Goal: Transaction & Acquisition: Purchase product/service

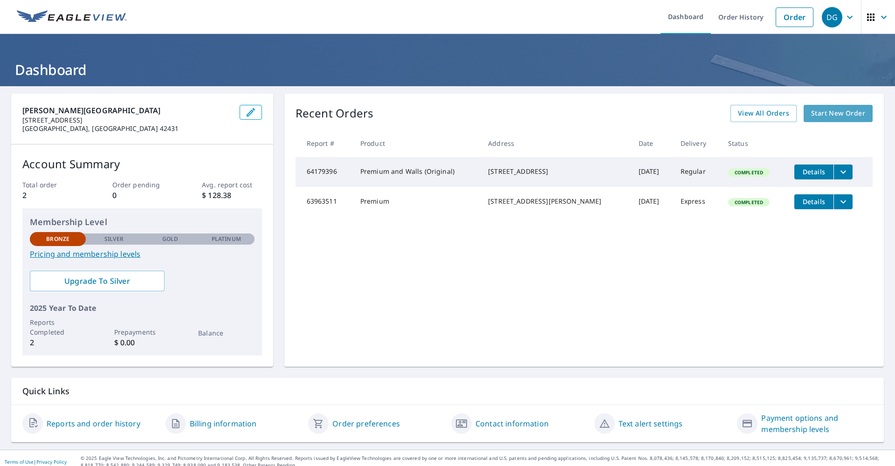
click at [845, 113] on span "Start New Order" at bounding box center [838, 114] width 54 height 12
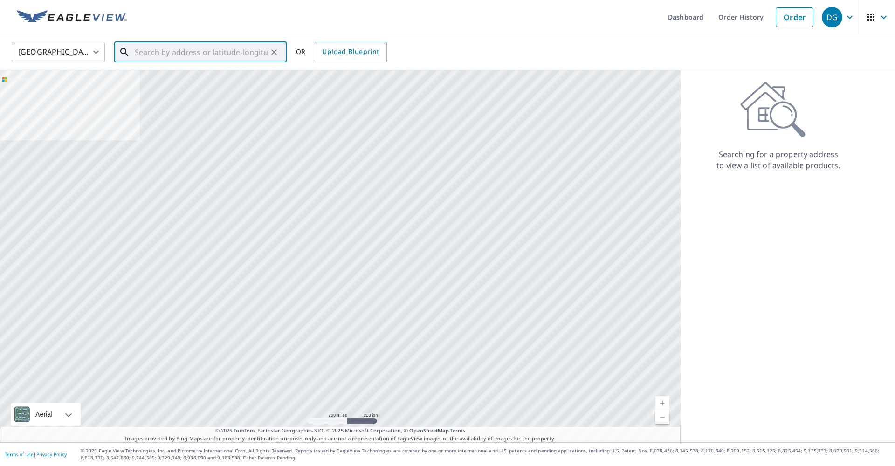
click at [149, 54] on input "text" at bounding box center [201, 52] width 133 height 26
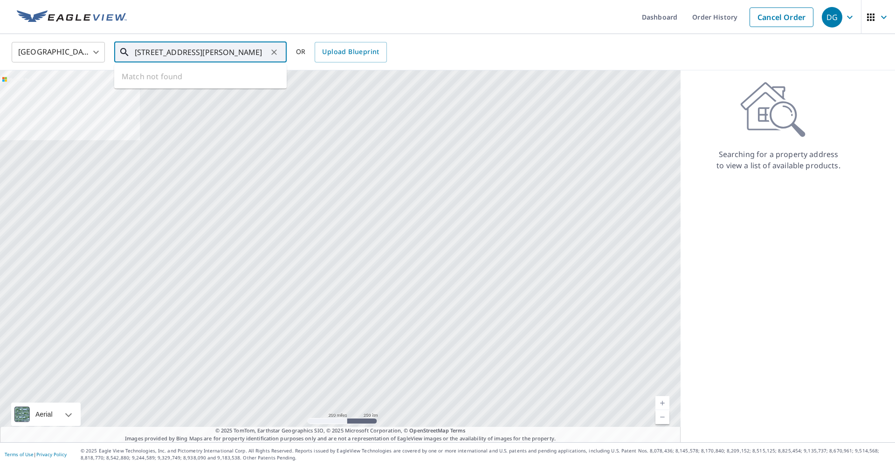
click at [170, 55] on input "[STREET_ADDRESS][PERSON_NAME]" at bounding box center [201, 52] width 133 height 26
click at [242, 49] on input "[STREET_ADDRESS]" at bounding box center [201, 52] width 133 height 26
click at [191, 88] on p "Slaughters, [GEOGRAPHIC_DATA] 42456" at bounding box center [206, 89] width 146 height 9
type input "[STREET_ADDRESS][PERSON_NAME]"
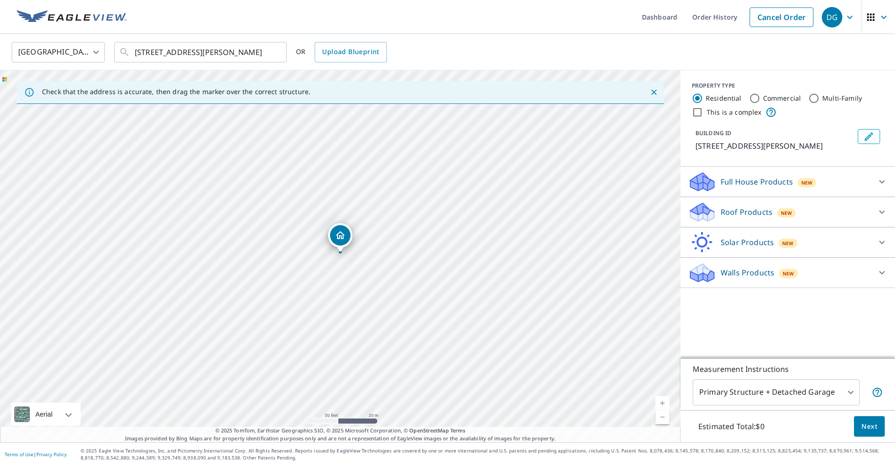
click at [877, 182] on icon at bounding box center [882, 181] width 11 height 11
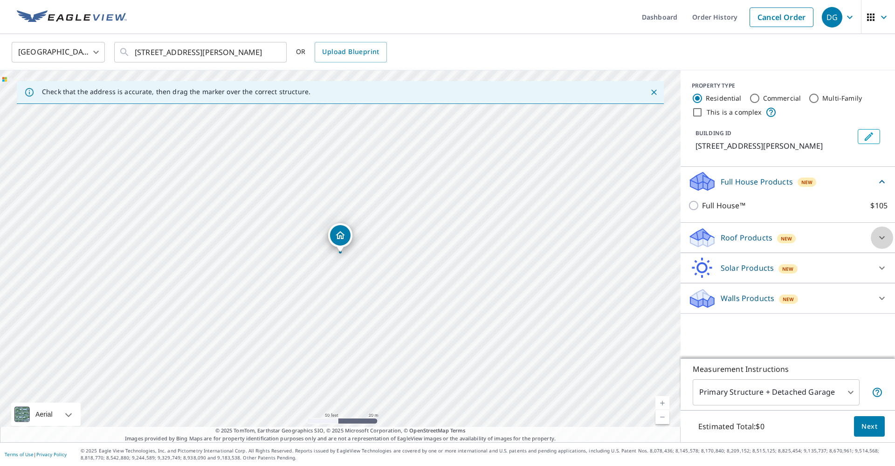
click at [878, 238] on icon at bounding box center [882, 237] width 11 height 11
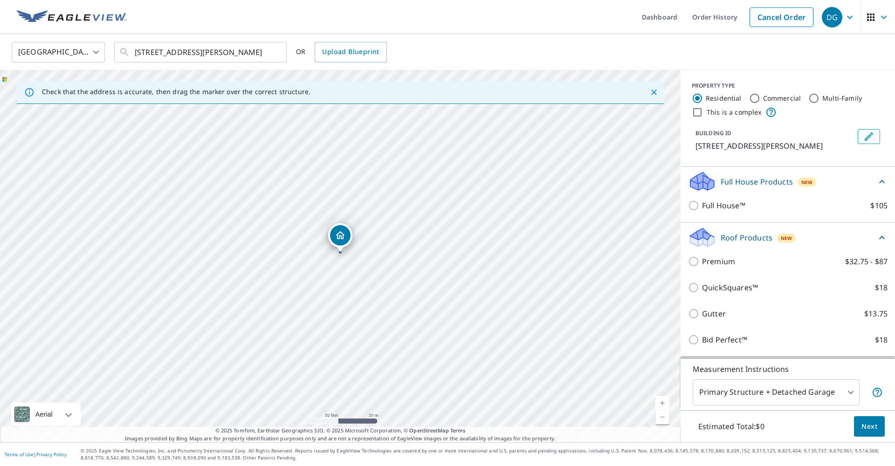
click at [769, 183] on p "Full House Products" at bounding box center [757, 181] width 72 height 11
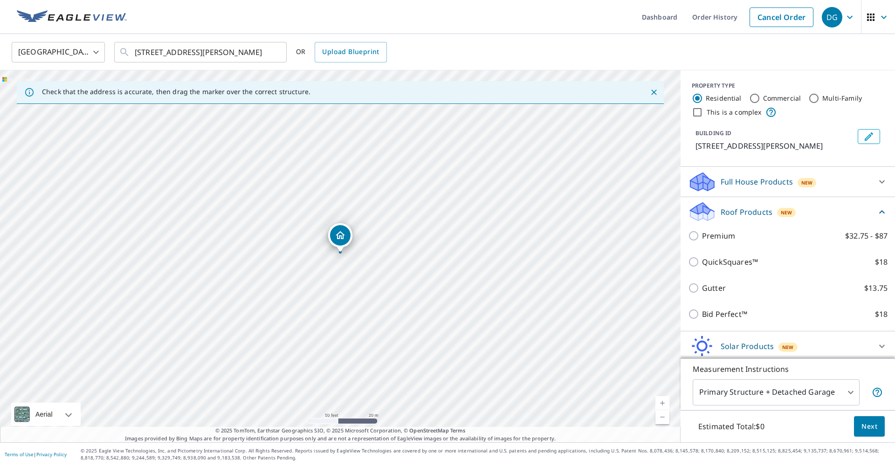
click at [769, 183] on p "Full House Products" at bounding box center [757, 181] width 72 height 11
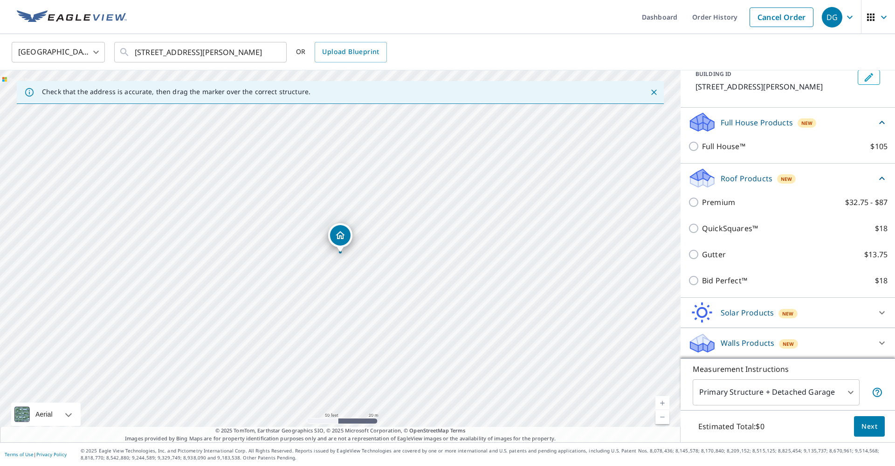
scroll to position [59, 0]
click at [798, 387] on body "DG DG Dashboard Order History Cancel Order DG [GEOGRAPHIC_DATA] [GEOGRAPHIC_DAT…" at bounding box center [447, 233] width 895 height 466
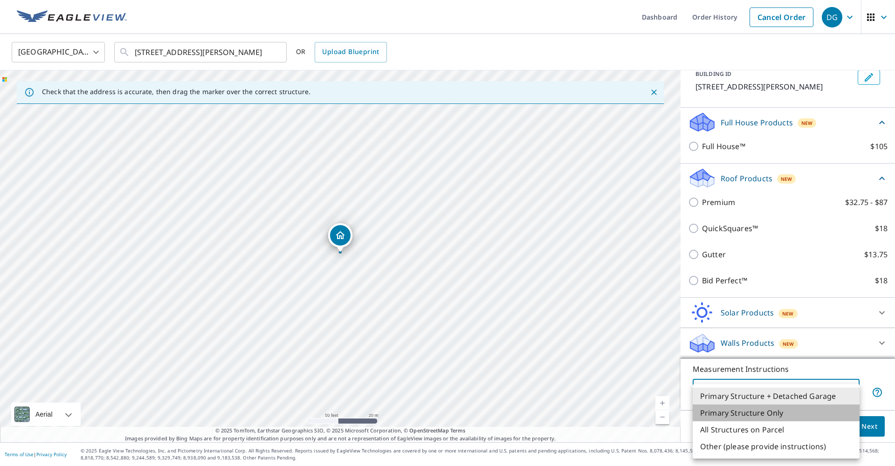
click at [772, 409] on li "Primary Structure Only" at bounding box center [776, 413] width 167 height 17
type input "2"
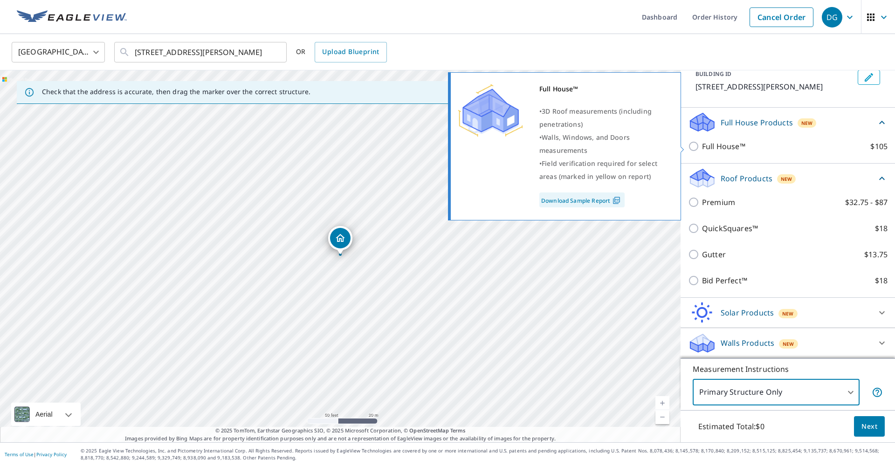
click at [711, 148] on p "Full House™" at bounding box center [723, 146] width 43 height 11
click at [702, 148] on input "Full House™ $105" at bounding box center [695, 146] width 14 height 11
checkbox input "true"
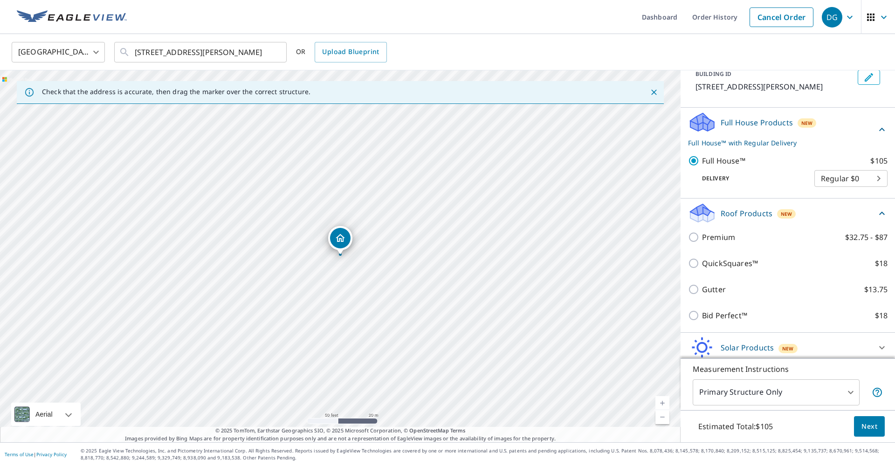
click at [854, 177] on body "DG DG Dashboard Order History Cancel Order DG [GEOGRAPHIC_DATA] [GEOGRAPHIC_DAT…" at bounding box center [447, 233] width 895 height 466
click at [854, 177] on li "Regular $0" at bounding box center [851, 178] width 73 height 17
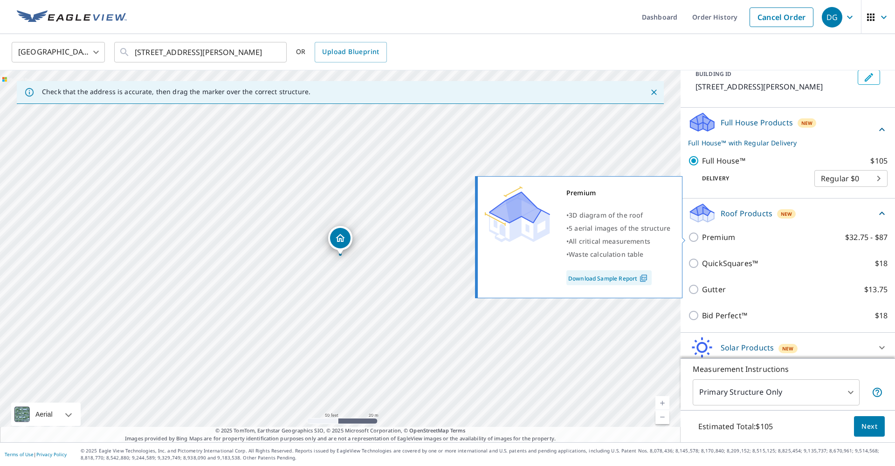
click at [711, 238] on p "Premium" at bounding box center [718, 237] width 33 height 11
click at [702, 238] on input "Premium $32.75 - $87" at bounding box center [695, 237] width 14 height 11
checkbox input "true"
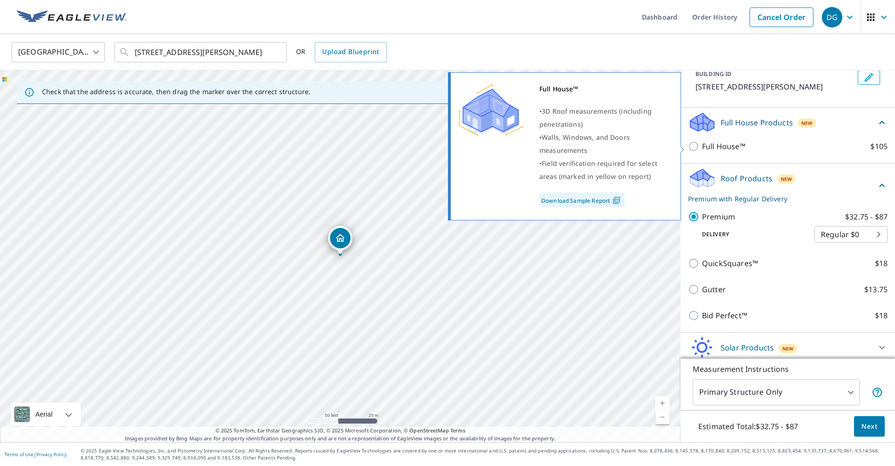
click at [725, 149] on p "Full House™" at bounding box center [723, 146] width 43 height 11
click at [702, 149] on input "Full House™ $105" at bounding box center [695, 146] width 14 height 11
checkbox input "true"
checkbox input "false"
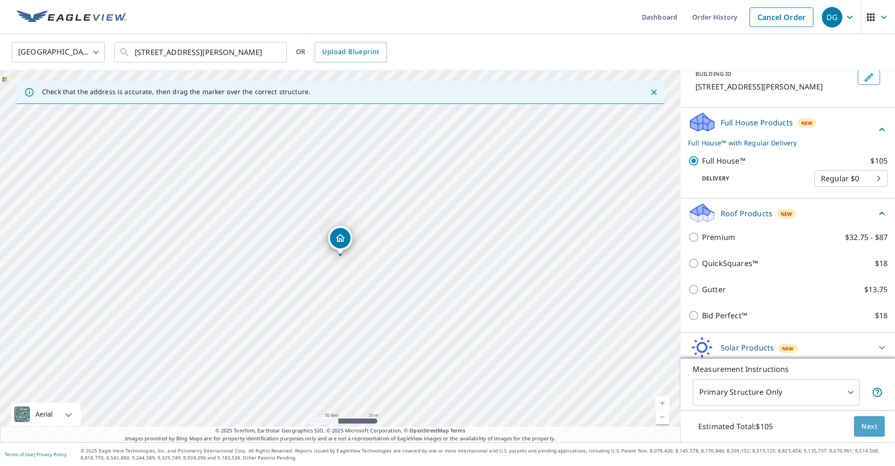
click at [876, 428] on span "Next" at bounding box center [870, 427] width 16 height 12
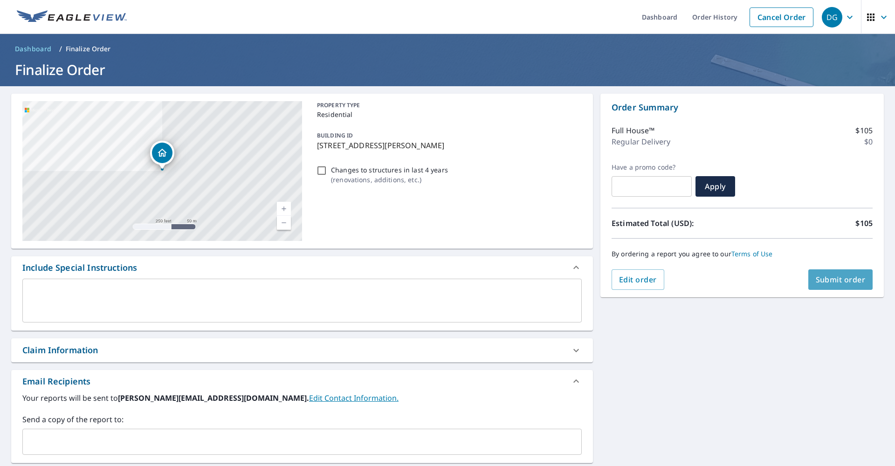
click at [834, 278] on span "Submit order" at bounding box center [841, 280] width 50 height 10
